Goal: Task Accomplishment & Management: Manage account settings

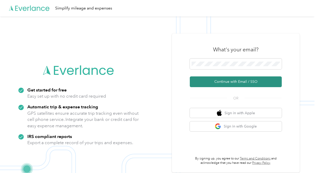
click at [233, 81] on button "Continue with Email / SSO" at bounding box center [236, 81] width 92 height 11
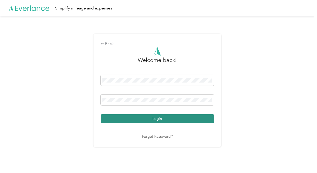
click at [159, 120] on button "Login" at bounding box center [157, 118] width 113 height 9
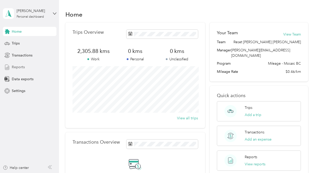
click at [20, 67] on span "Reports" at bounding box center [18, 66] width 13 height 5
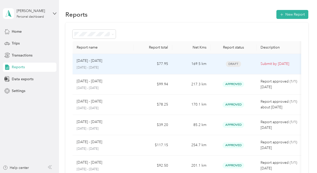
click at [125, 63] on div "[DATE] - [DATE]" at bounding box center [103, 61] width 53 height 6
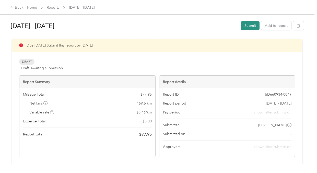
click at [250, 27] on button "Submit" at bounding box center [250, 25] width 19 height 9
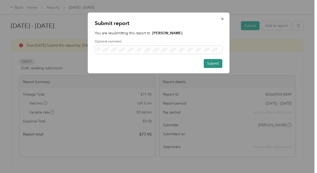
click at [214, 65] on button "Submit" at bounding box center [213, 63] width 19 height 9
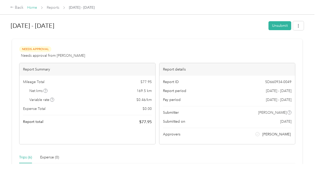
click at [32, 8] on link "Home" at bounding box center [32, 7] width 10 height 4
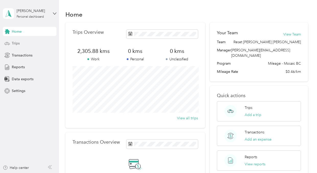
click at [17, 43] on span "Trips" at bounding box center [16, 43] width 8 height 5
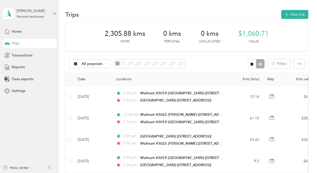
click at [54, 13] on icon at bounding box center [55, 14] width 4 height 4
click at [17, 42] on div "Log out" at bounding box center [70, 42] width 129 height 9
